Goal: Information Seeking & Learning: Learn about a topic

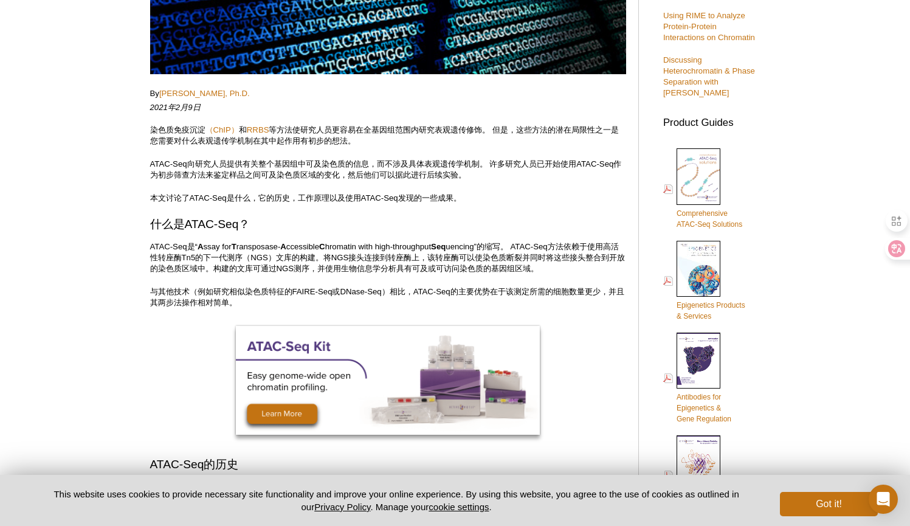
scroll to position [322, 0]
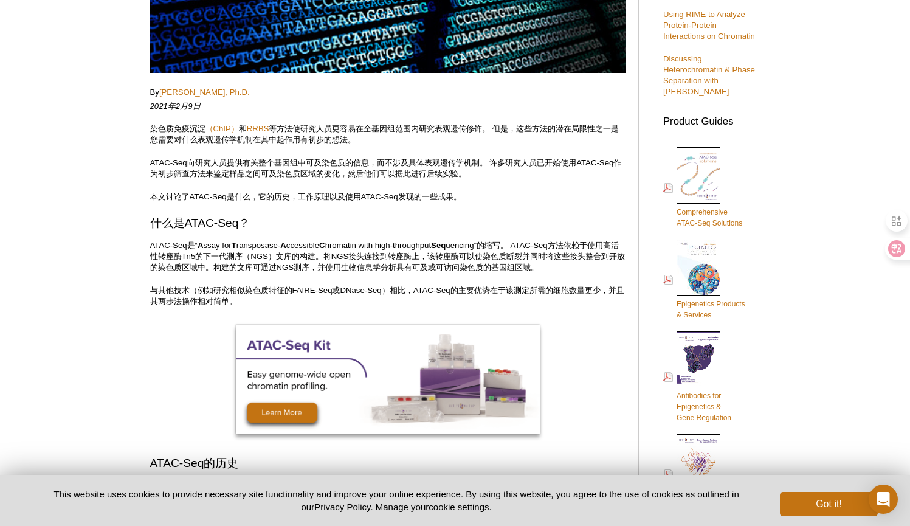
click at [306, 159] on p "ATAC-Seq向研究人员提供有关整个基因组中可及染色质的信息，而不涉及具体表观遗传学机制。 许多研究人员已开始使用ATAC-Seq作为初步筛查方法来鉴定样品…" at bounding box center [388, 168] width 476 height 22
drag, startPoint x: 309, startPoint y: 161, endPoint x: 342, endPoint y: 159, distance: 32.2
click at [342, 159] on p "ATAC-Seq向研究人员提供有关整个基因组中可及染色质的信息，而不涉及具体表观遗传学机制。 许多研究人员已开始使用ATAC-Seq作为初步筛查方法来鉴定样品…" at bounding box center [388, 168] width 476 height 22
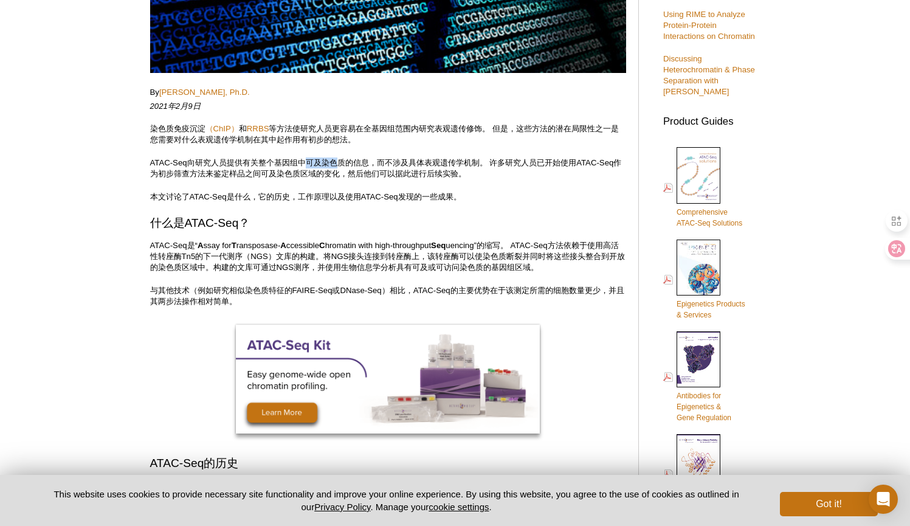
click at [342, 159] on p "ATAC-Seq向研究人员提供有关整个基因组中可及染色质的信息，而不涉及具体表观遗传学机制。 许多研究人员已开始使用ATAC-Seq作为初步筛查方法来鉴定样品…" at bounding box center [388, 168] width 476 height 22
click at [399, 157] on p "ATAC-Seq向研究人员提供有关整个基因组中可及染色质的信息，而不涉及具体表观遗传学机制。 许多研究人员已开始使用ATAC-Seq作为初步筛查方法来鉴定样品…" at bounding box center [388, 168] width 476 height 22
drag, startPoint x: 388, startPoint y: 161, endPoint x: 447, endPoint y: 159, distance: 59.0
click at [447, 159] on p "ATAC-Seq向研究人员提供有关整个基因组中可及染色质的信息，而不涉及具体表观遗传学机制。 许多研究人员已开始使用ATAC-Seq作为初步筛查方法来鉴定样品…" at bounding box center [388, 168] width 476 height 22
drag, startPoint x: 447, startPoint y: 159, endPoint x: 362, endPoint y: 168, distance: 84.9
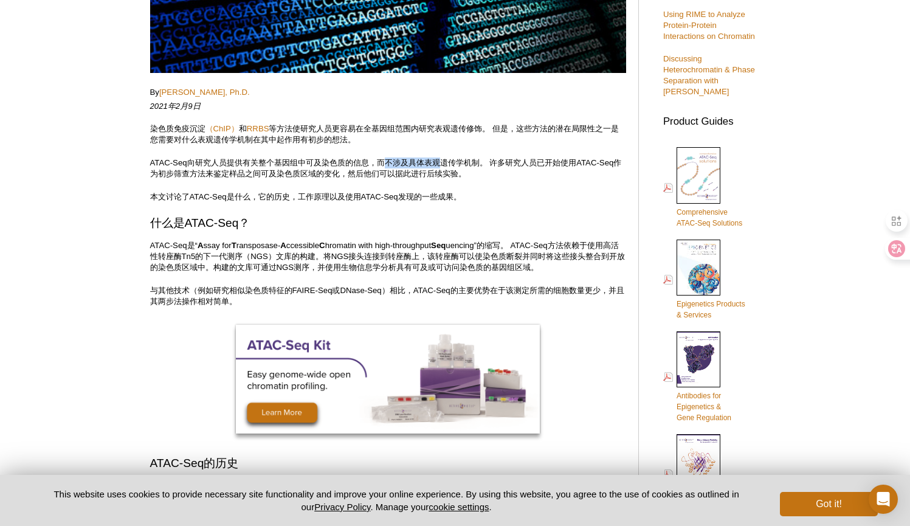
click at [447, 160] on p "ATAC-Seq向研究人员提供有关整个基因组中可及染色质的信息，而不涉及具体表观遗传学机制。 许多研究人员已开始使用ATAC-Seq作为初步筛查方法来鉴定样品…" at bounding box center [388, 168] width 476 height 22
drag, startPoint x: 350, startPoint y: 169, endPoint x: 296, endPoint y: 170, distance: 53.5
click at [349, 169] on p "ATAC-Seq向研究人员提供有关整个基因组中可及染色质的信息，而不涉及具体表观遗传学机制。 许多研究人员已开始使用ATAC-Seq作为初步筛查方法来鉴定样品…" at bounding box center [388, 168] width 476 height 22
click at [277, 170] on p "ATAC-Seq向研究人员提供有关整个基因组中可及染色质的信息，而不涉及具体表观遗传学机制。 许多研究人员已开始使用ATAC-Seq作为初步筛查方法来鉴定样品…" at bounding box center [388, 168] width 476 height 22
click at [508, 168] on p "ATAC-Seq向研究人员提供有关整个基因组中可及染色质的信息，而不涉及具体表观遗传学机制。 许多研究人员已开始使用ATAC-Seq作为初步筛查方法来鉴定样品…" at bounding box center [388, 168] width 476 height 22
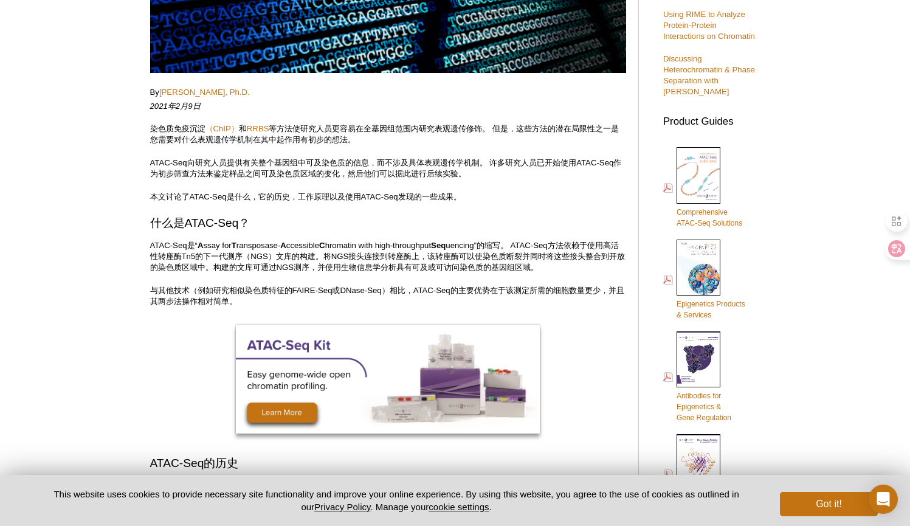
click at [551, 157] on p "ATAC-Seq向研究人员提供有关整个基因组中可及染色质的信息，而不涉及具体表观遗传学机制。 许多研究人员已开始使用ATAC-Seq作为初步筛查方法来鉴定样品…" at bounding box center [388, 168] width 476 height 22
click at [257, 171] on p "ATAC-Seq向研究人员提供有关整个基因组中可及染色质的信息，而不涉及具体表观遗传学机制。 许多研究人员已开始使用ATAC-Seq作为初步筛查方法来鉴定样品…" at bounding box center [388, 168] width 476 height 22
click at [237, 249] on strong "T" at bounding box center [234, 245] width 5 height 9
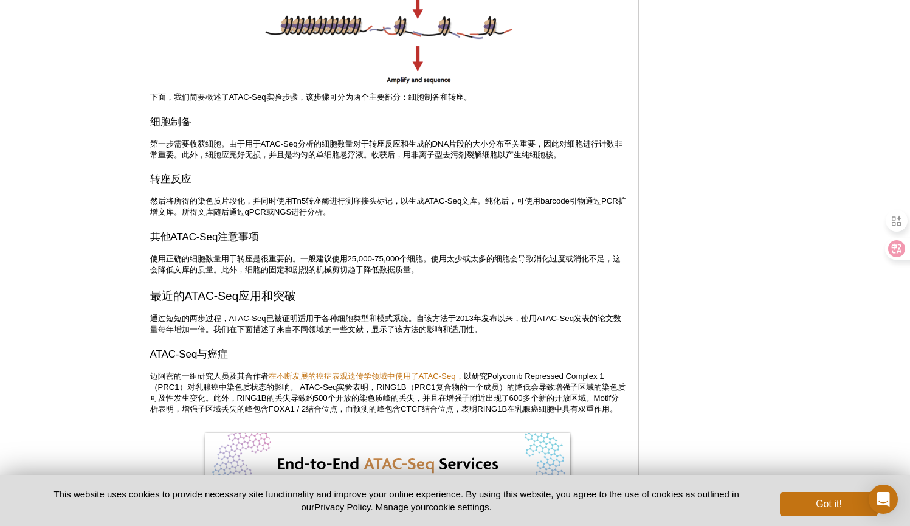
scroll to position [1356, 0]
